Goal: Task Accomplishment & Management: Use online tool/utility

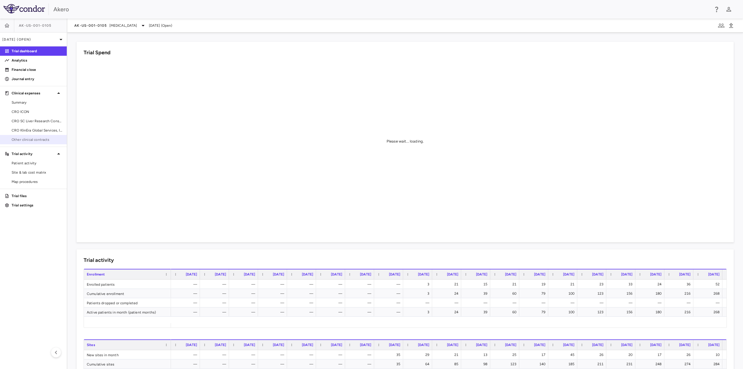
click at [27, 140] on span "Other clinical contracts" at bounding box center [37, 139] width 50 height 5
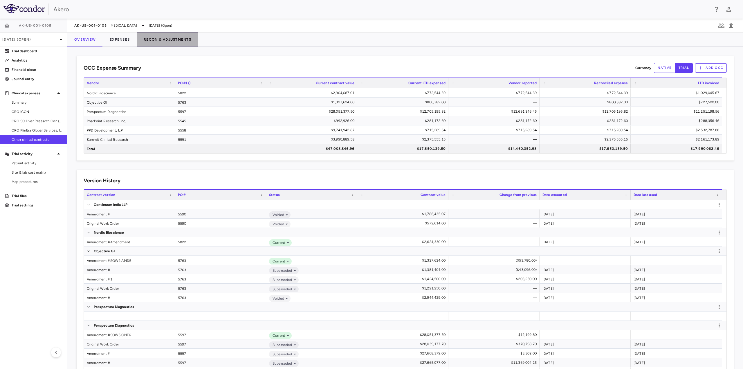
click at [183, 39] on button "Recon & Adjustments" at bounding box center [168, 39] width 62 height 14
